Goal: Transaction & Acquisition: Purchase product/service

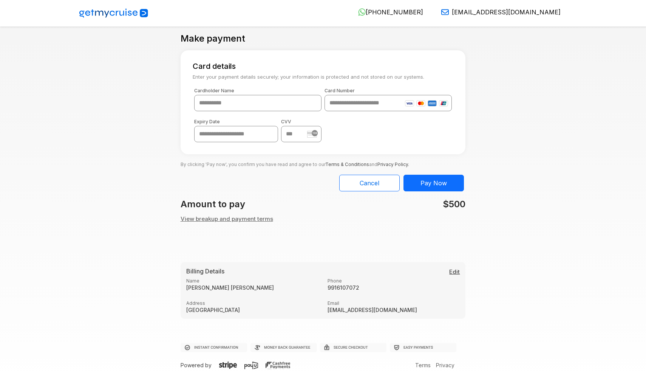
scroll to position [13, 0]
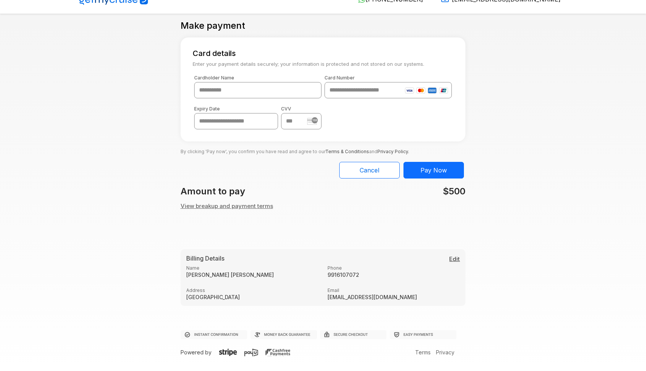
click at [217, 205] on button "View breakup and payment terms" at bounding box center [227, 206] width 93 height 9
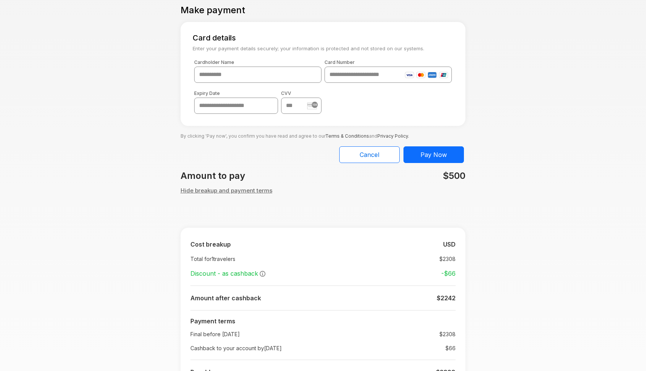
scroll to position [45, 0]
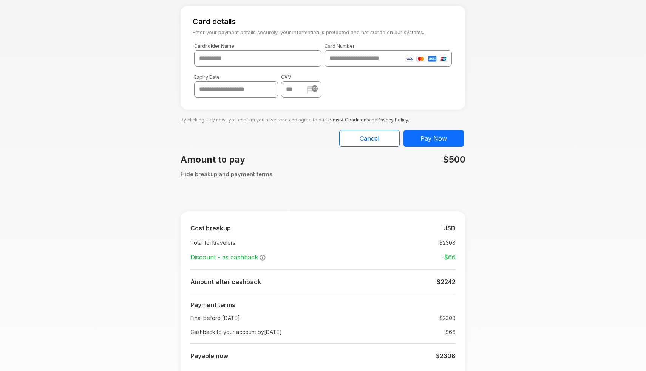
click at [235, 174] on button "Hide breakup and payment terms" at bounding box center [227, 174] width 92 height 9
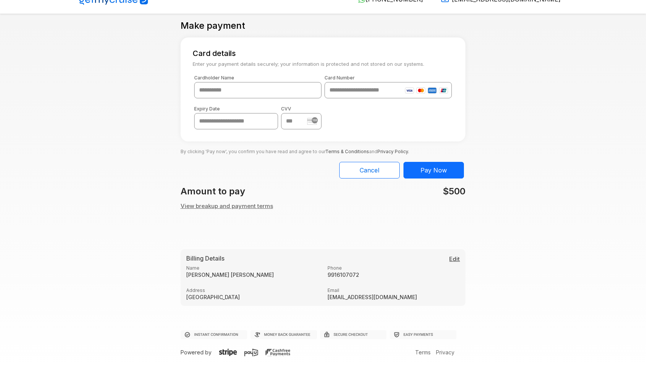
click at [252, 205] on button "View breakup and payment terms" at bounding box center [227, 206] width 93 height 9
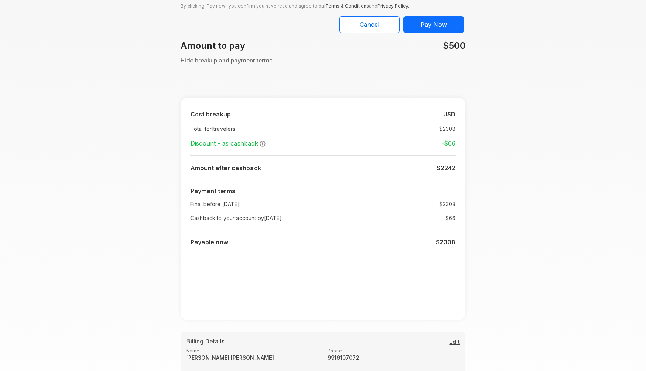
scroll to position [241, 0]
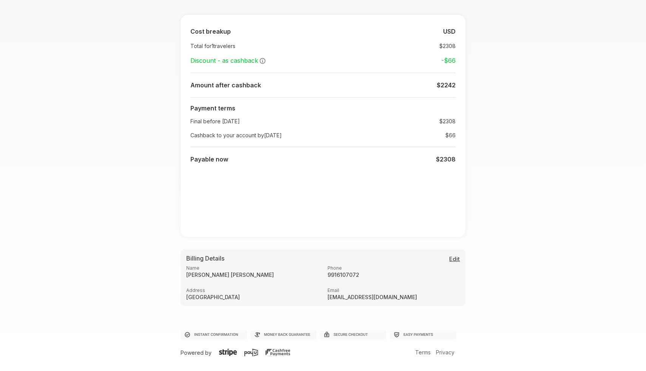
click at [454, 259] on button "Edit" at bounding box center [454, 259] width 11 height 9
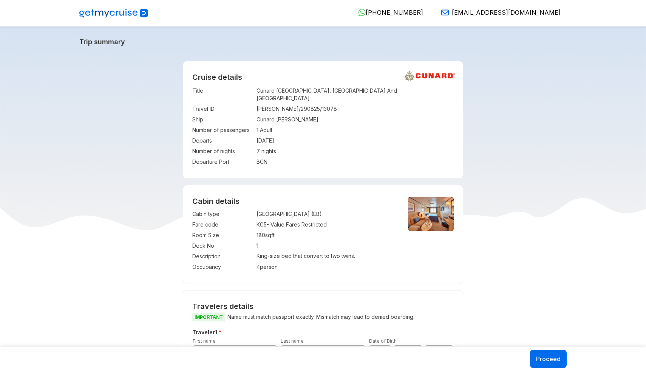
select select "*"
click at [553, 362] on button "Proceed" at bounding box center [548, 358] width 37 height 18
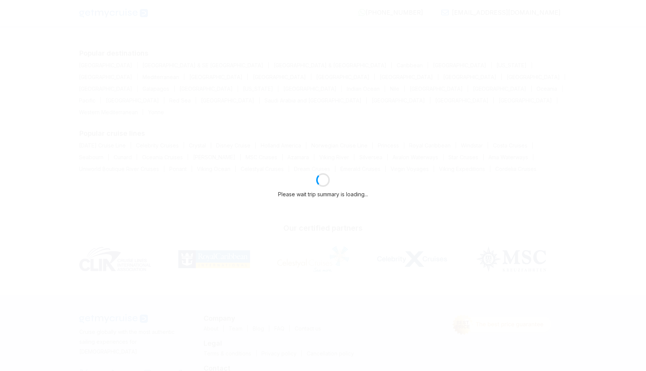
select select "*"
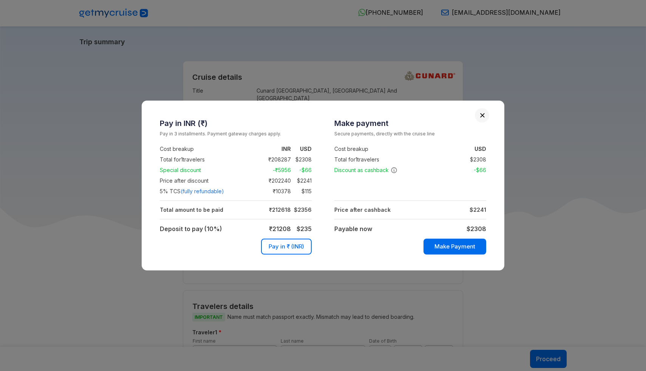
click at [274, 246] on button "Pay in ₹ (INR)" at bounding box center [286, 246] width 51 height 16
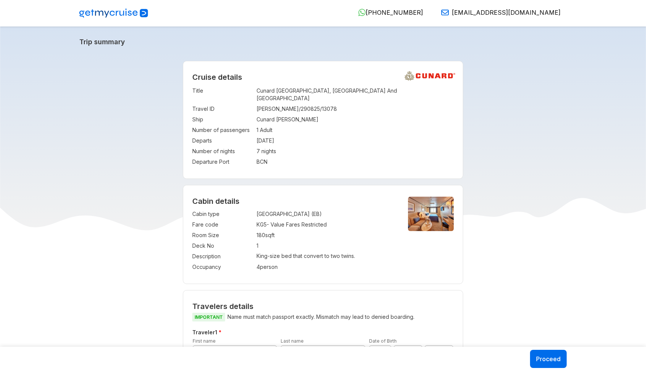
select select "*"
click at [564, 362] on button "Proceed" at bounding box center [548, 358] width 37 height 18
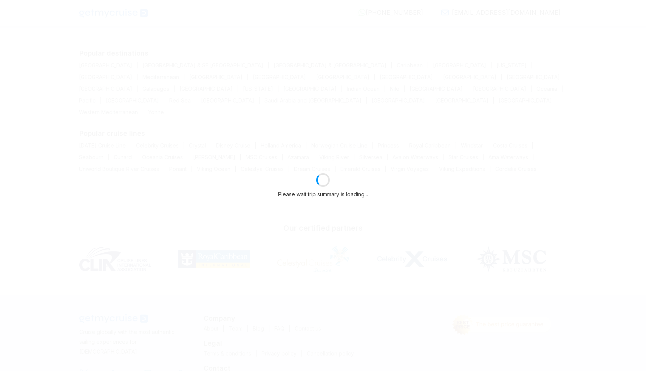
select select "*"
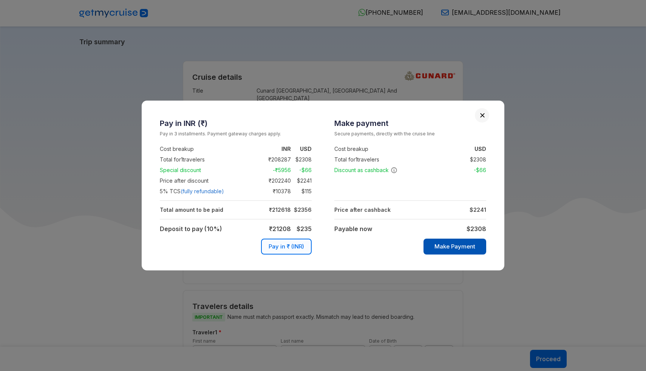
click at [455, 249] on button "Make Payment" at bounding box center [454, 246] width 63 height 16
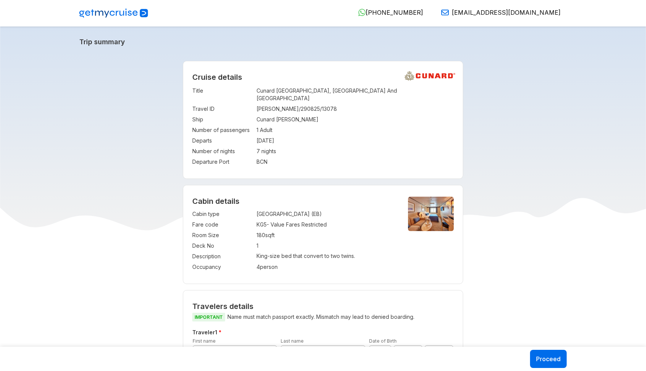
select select "*"
click at [550, 357] on button "Proceed" at bounding box center [548, 358] width 37 height 18
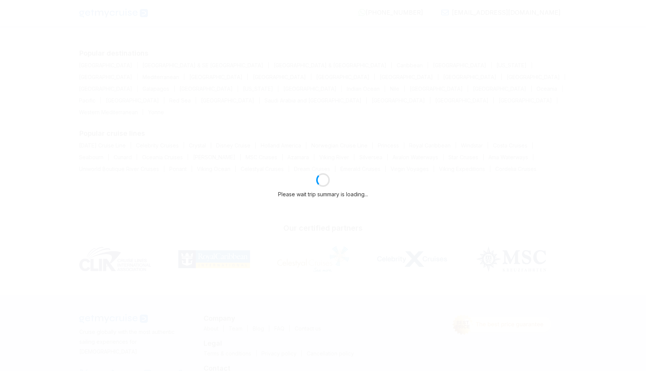
select select "*"
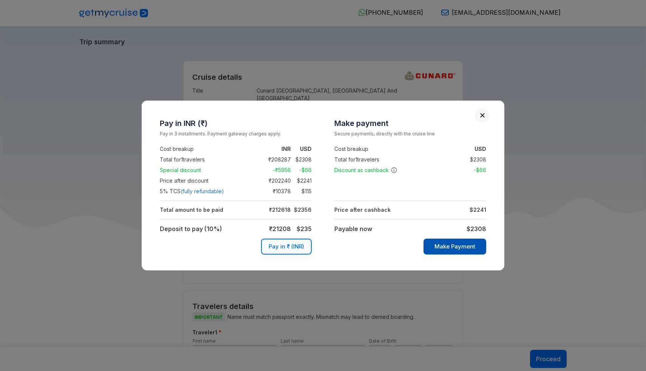
click at [460, 246] on button "Make Payment" at bounding box center [454, 246] width 63 height 16
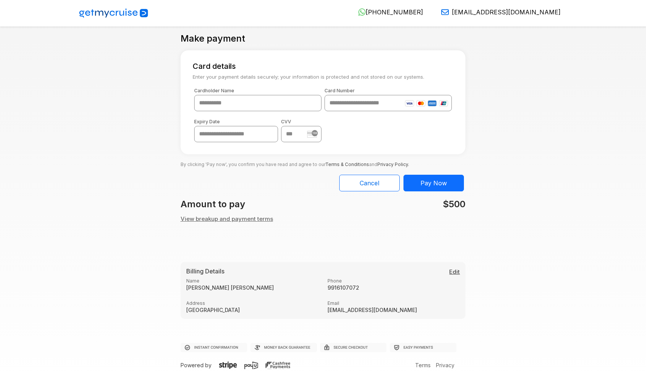
scroll to position [13, 0]
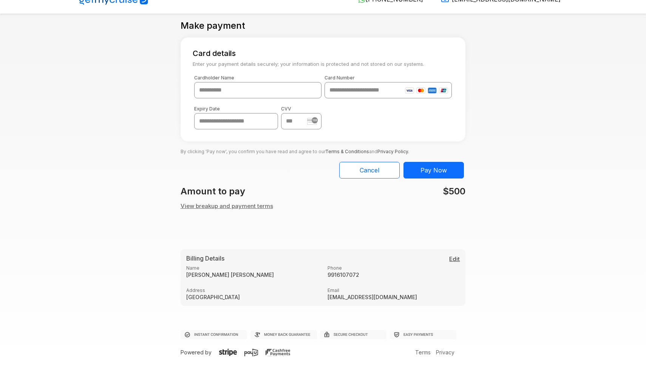
click at [233, 202] on button "View breakup and payment terms" at bounding box center [227, 206] width 93 height 9
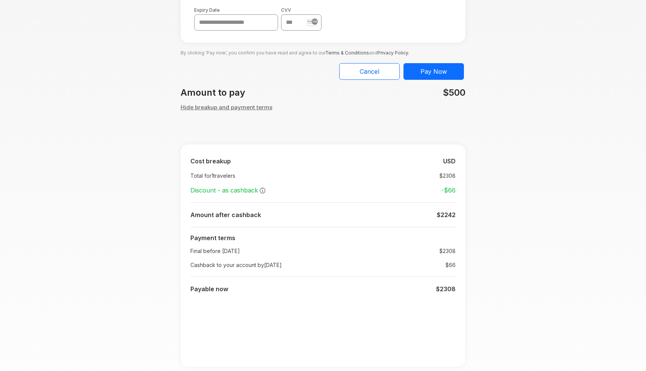
scroll to position [147, 0]
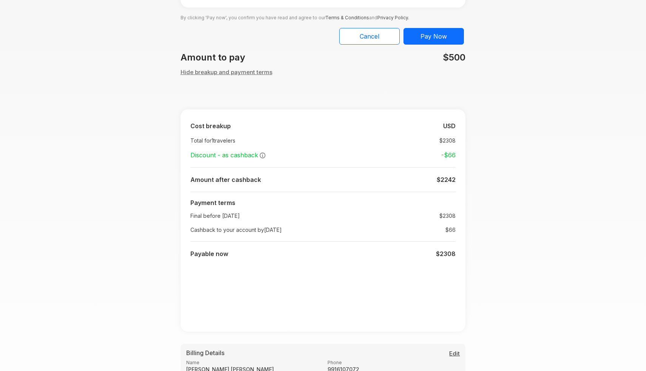
click at [213, 68] on button "Hide breakup and payment terms" at bounding box center [227, 72] width 92 height 9
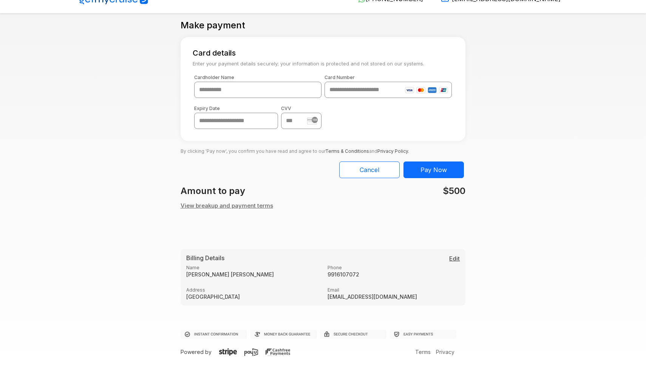
scroll to position [13, 0]
click at [239, 205] on button "View breakup and payment terms" at bounding box center [227, 206] width 93 height 9
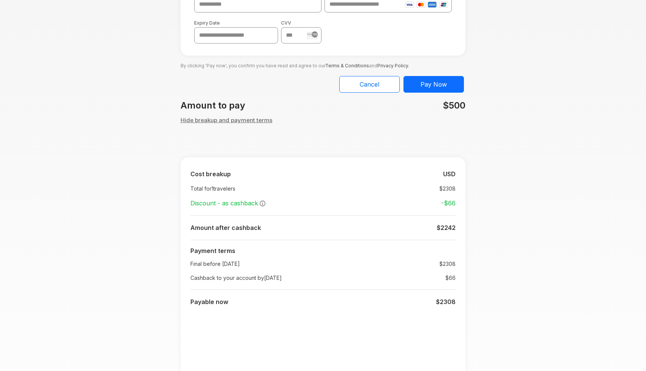
scroll to position [0, 0]
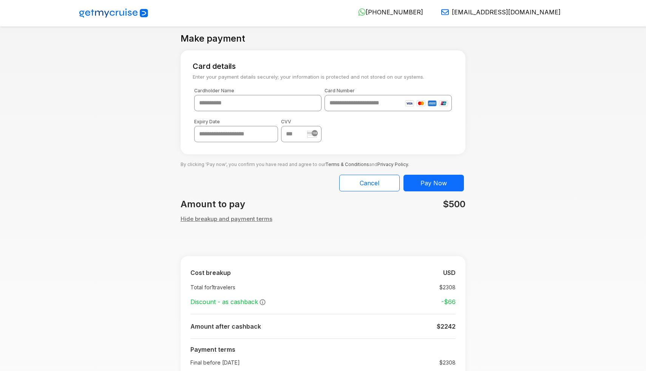
click at [220, 216] on button "Hide breakup and payment terms" at bounding box center [227, 219] width 92 height 9
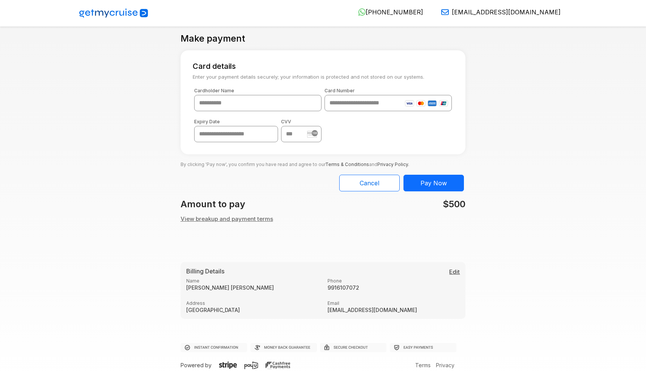
scroll to position [13, 0]
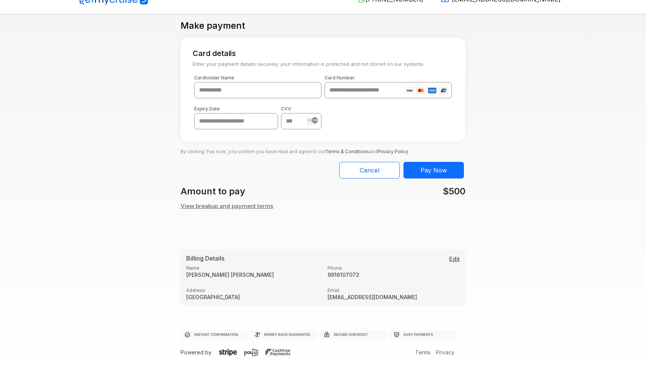
click at [232, 207] on button "View breakup and payment terms" at bounding box center [227, 206] width 93 height 9
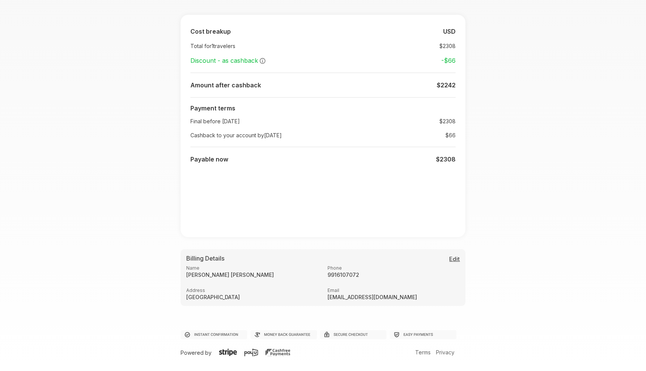
scroll to position [0, 0]
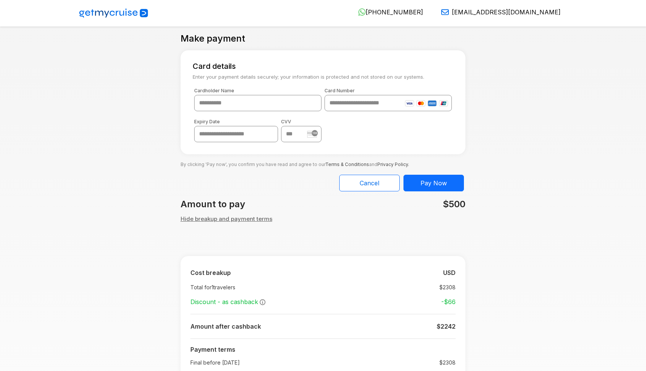
click at [221, 219] on button "Hide breakup and payment terms" at bounding box center [227, 219] width 92 height 9
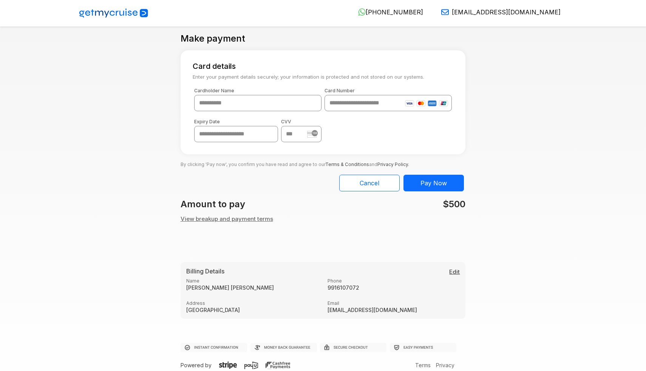
click at [248, 216] on button "View breakup and payment terms" at bounding box center [227, 219] width 93 height 9
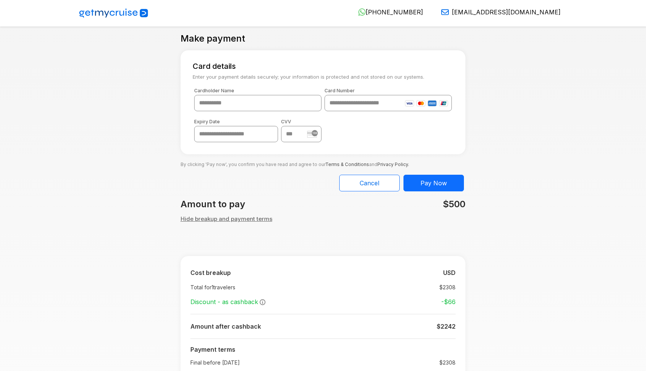
click at [369, 103] on input "text" at bounding box center [387, 103] width 127 height 16
click at [436, 185] on button "Pay Now" at bounding box center [433, 183] width 60 height 17
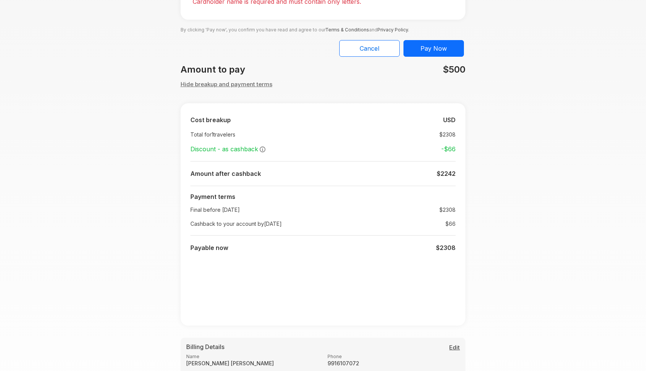
scroll to position [55, 0]
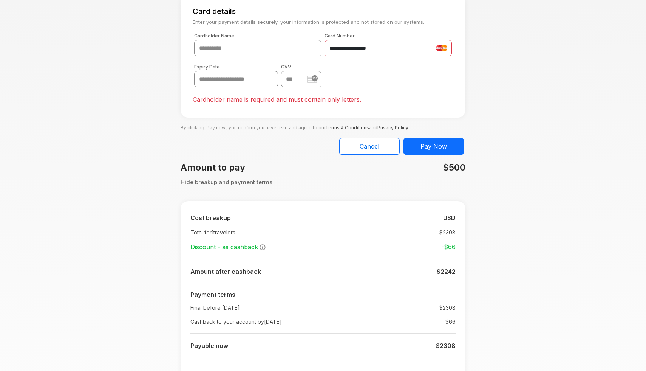
click at [409, 52] on input "**********" at bounding box center [387, 48] width 127 height 16
type input "**********"
click at [531, 93] on div "**********" at bounding box center [323, 263] width 489 height 570
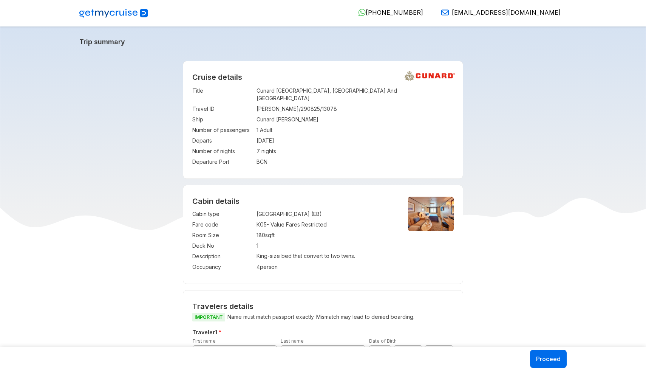
select select "*"
click at [552, 360] on button "Proceed" at bounding box center [548, 358] width 37 height 18
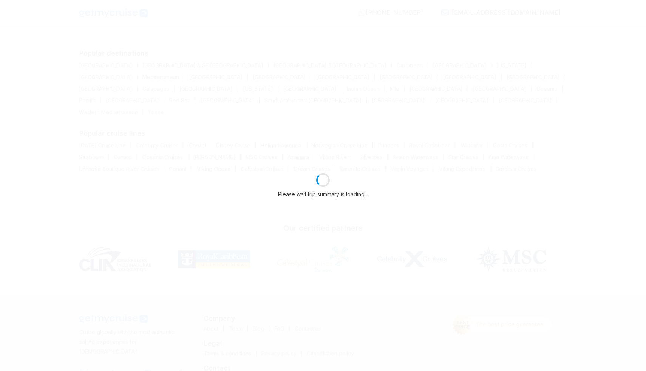
select select "*"
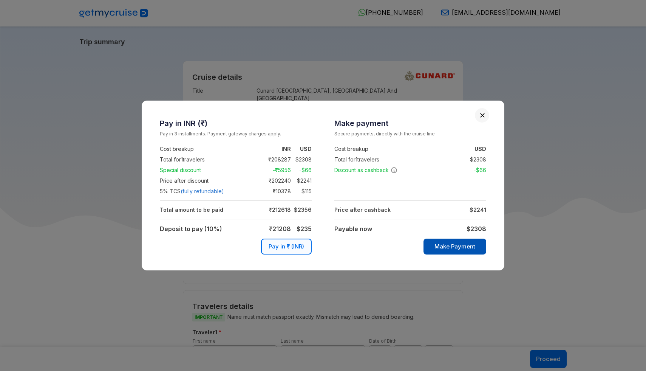
click at [467, 247] on button "Make Payment" at bounding box center [454, 246] width 63 height 16
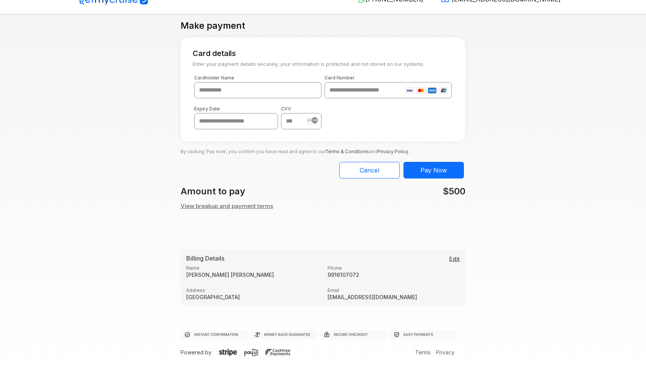
scroll to position [6, 0]
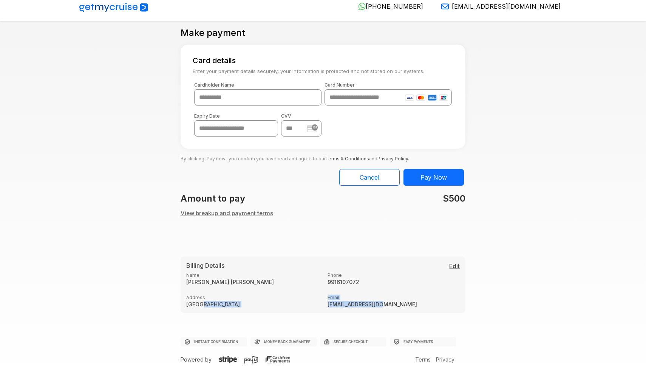
drag, startPoint x: 396, startPoint y: 301, endPoint x: 251, endPoint y: 302, distance: 145.1
click at [251, 302] on div "Address [GEOGRAPHIC_DATA] Email [EMAIL_ADDRESS][DOMAIN_NAME]" at bounding box center [323, 300] width 283 height 13
click at [239, 213] on button "View breakup and payment terms" at bounding box center [227, 213] width 93 height 9
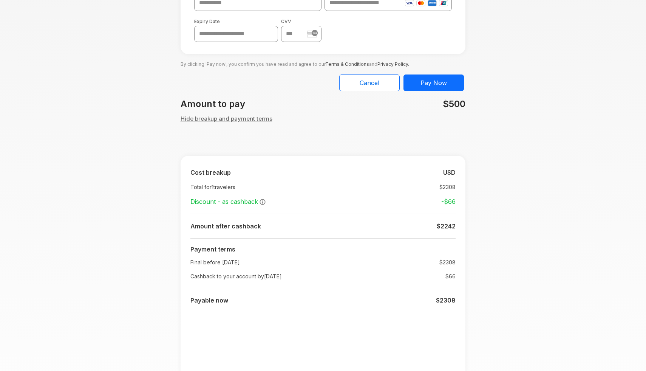
scroll to position [0, 0]
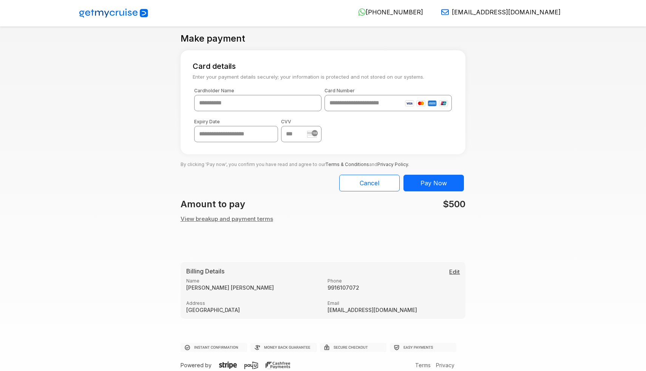
scroll to position [13, 0]
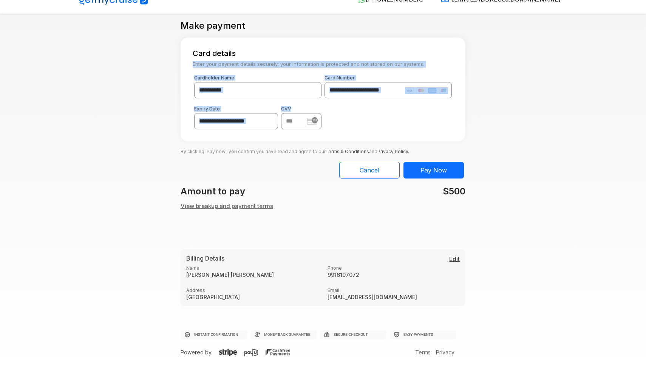
drag, startPoint x: 499, startPoint y: 54, endPoint x: 509, endPoint y: 136, distance: 82.9
click at [509, 136] on div "**********" at bounding box center [323, 190] width 489 height 341
click at [514, 90] on div "**********" at bounding box center [323, 190] width 489 height 341
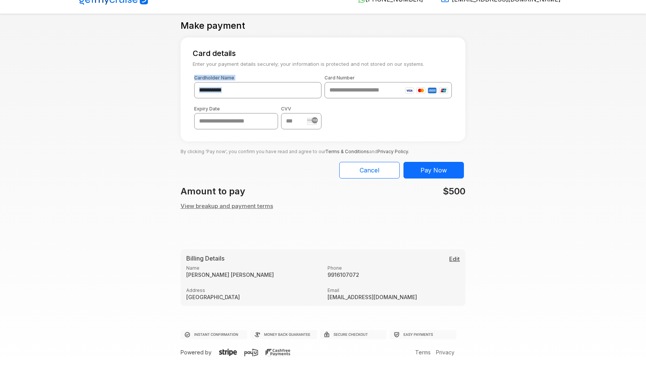
drag, startPoint x: 509, startPoint y: 65, endPoint x: 511, endPoint y: 80, distance: 15.7
click at [511, 80] on div "**********" at bounding box center [323, 190] width 489 height 341
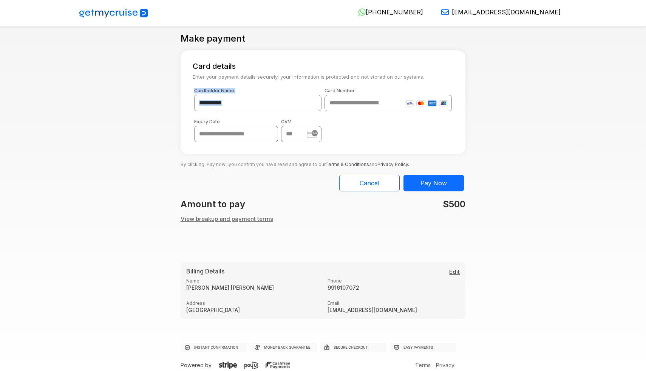
click at [582, 151] on div "**********" at bounding box center [323, 192] width 646 height 384
